Goal: Download file/media

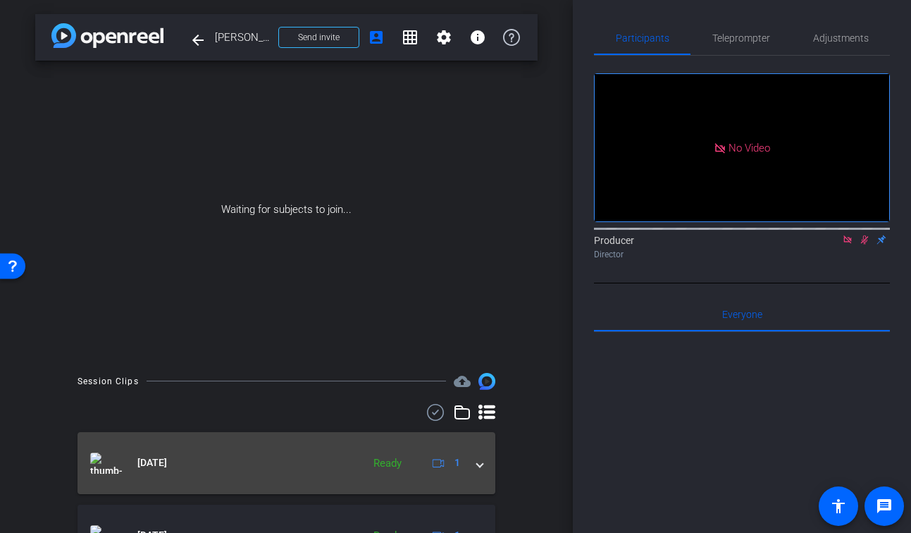
scroll to position [206, 0]
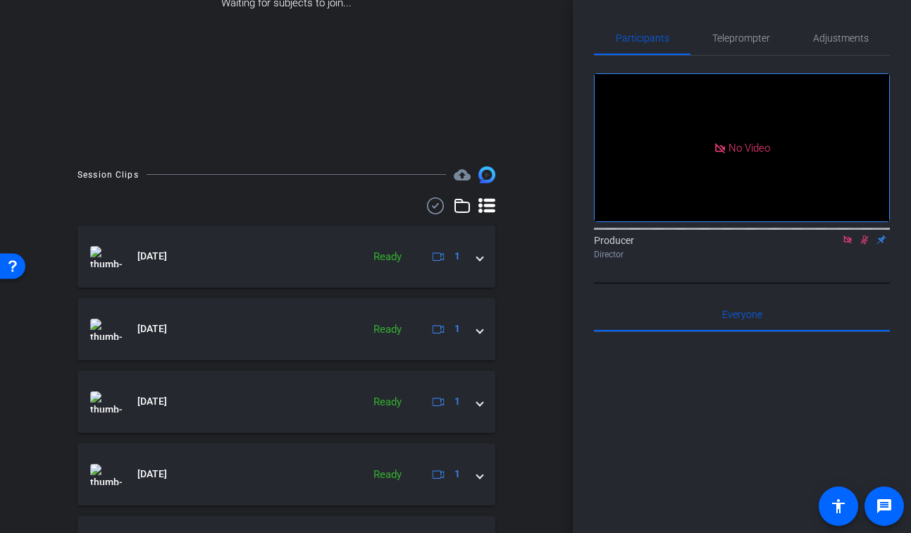
click at [431, 211] on icon at bounding box center [435, 205] width 21 height 17
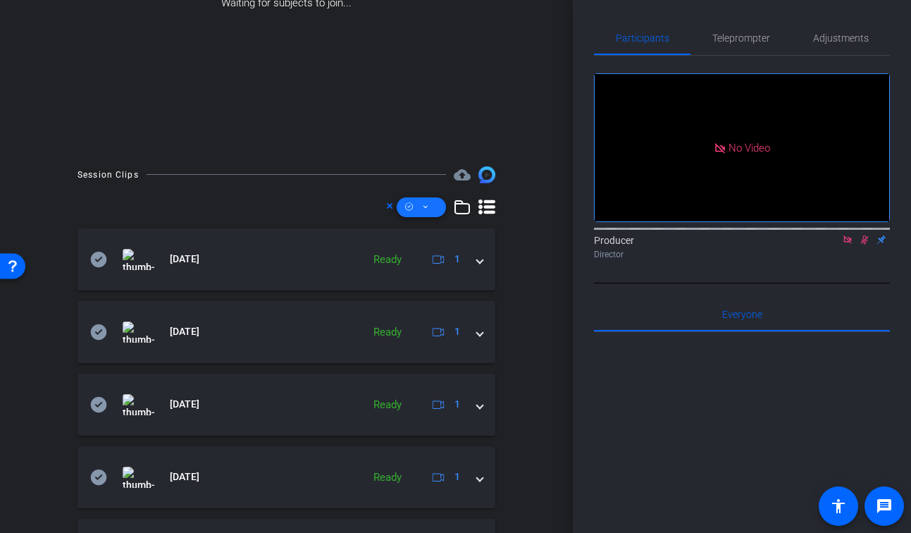
click at [422, 212] on icon at bounding box center [425, 207] width 7 height 18
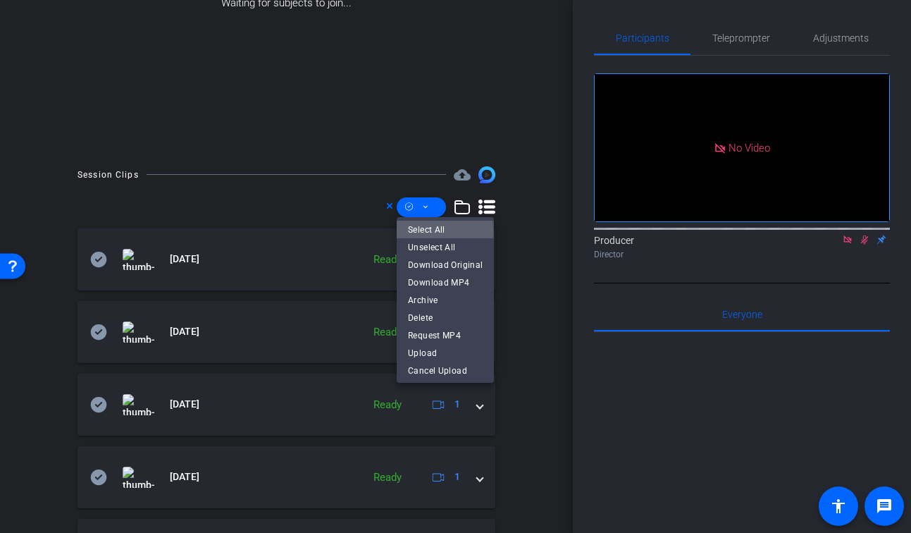
click at [433, 230] on span "Select All" at bounding box center [445, 229] width 75 height 17
click at [439, 282] on span "Download MP4" at bounding box center [445, 282] width 75 height 17
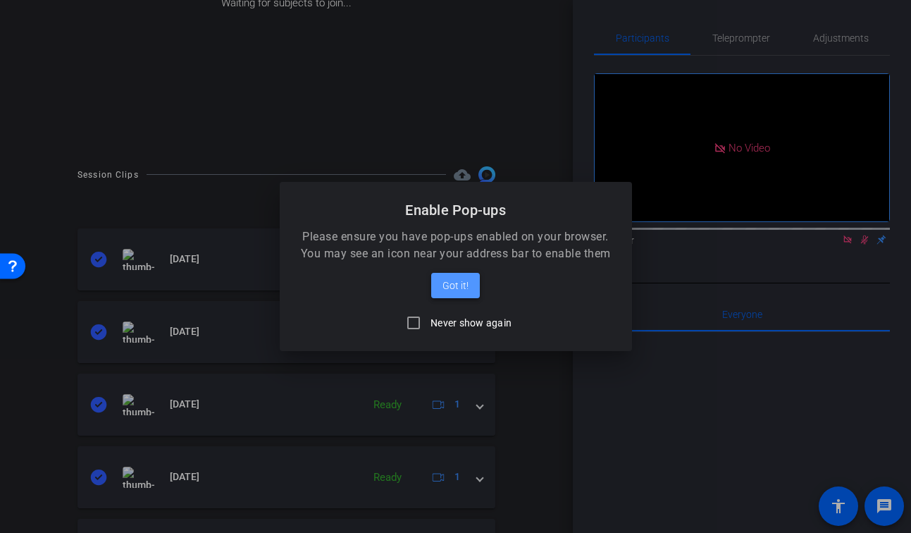
click at [438, 285] on span at bounding box center [455, 285] width 49 height 34
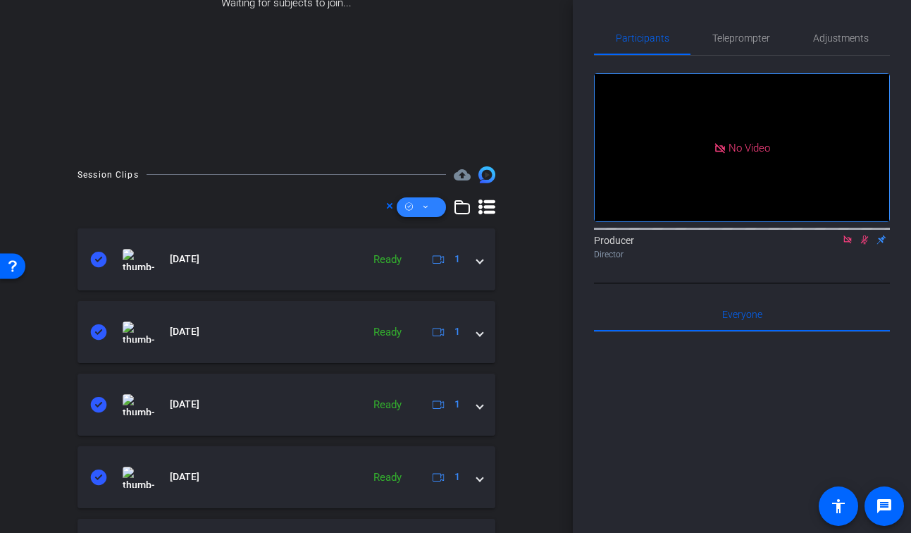
click at [430, 208] on span at bounding box center [421, 207] width 49 height 34
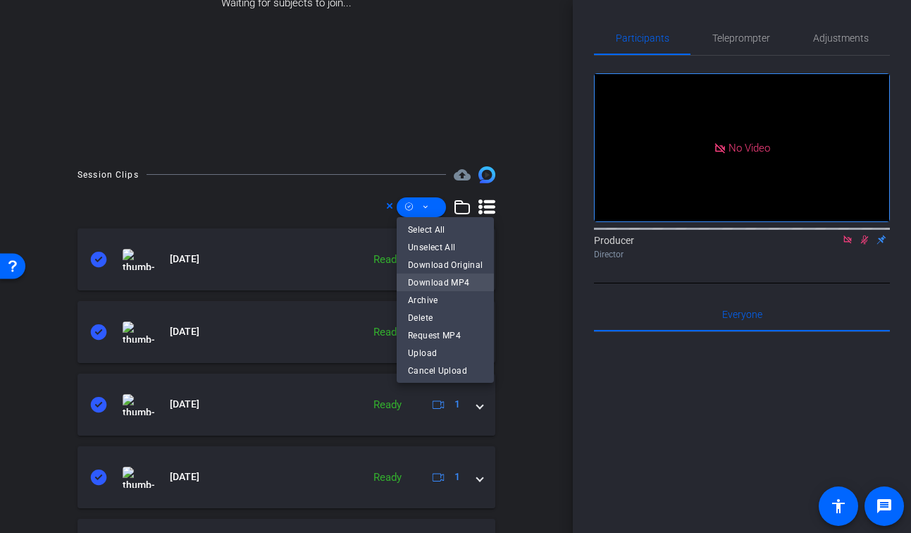
click at [468, 280] on span "Download MP4" at bounding box center [445, 282] width 75 height 17
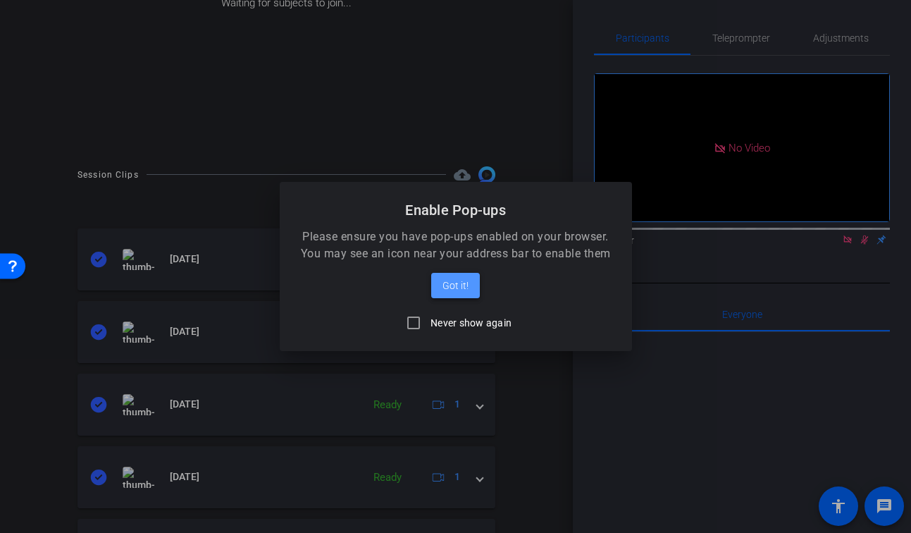
click at [468, 280] on span at bounding box center [455, 285] width 49 height 34
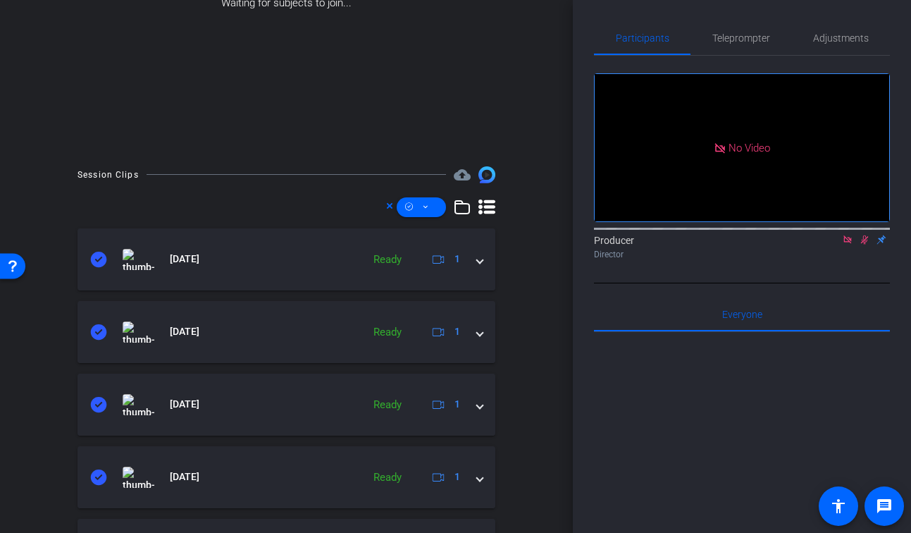
click at [401, 54] on div "Waiting for subjects to join..." at bounding box center [286, 3] width 502 height 298
